Goal: Browse casually

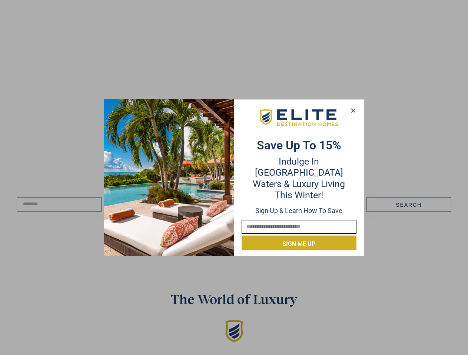
click at [234, 178] on div "Save up to 15% Indulge in Turquoise Waters & Luxury Living this winter! Sign up…" at bounding box center [299, 178] width 130 height 146
click at [352, 111] on icon at bounding box center [353, 110] width 4 height 4
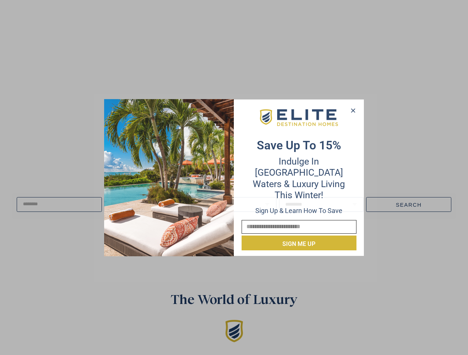
click at [353, 111] on icon at bounding box center [353, 110] width 4 height 4
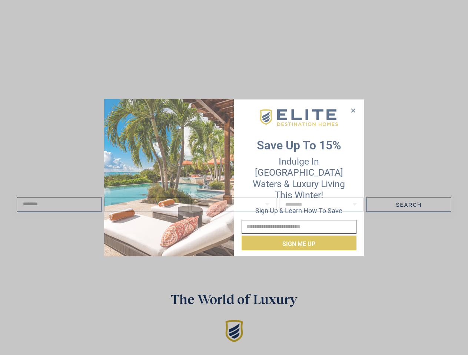
click at [352, 110] on icon at bounding box center [353, 110] width 4 height 4
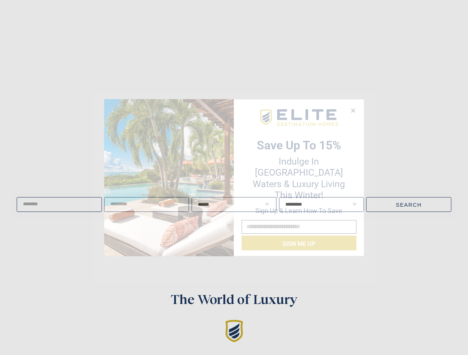
click at [169, 178] on img at bounding box center [169, 177] width 130 height 157
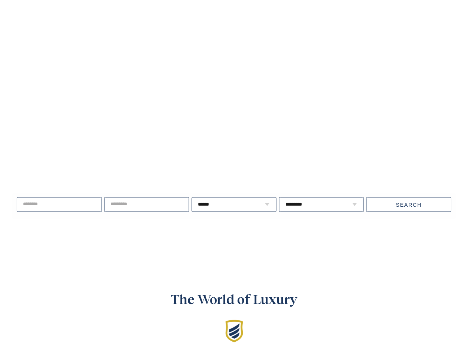
click at [299, 123] on video at bounding box center [233, 135] width 541 height 271
click at [299, 238] on div "Live well, travel often. ****** * * * * * * * * * ** ** ** ** ** ** **" at bounding box center [234, 204] width 468 height 95
